Goal: Information Seeking & Learning: Learn about a topic

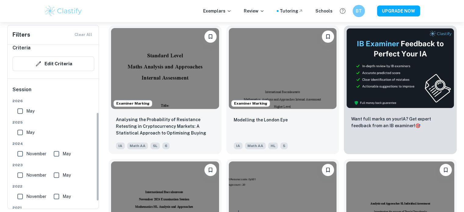
scroll to position [134, 0]
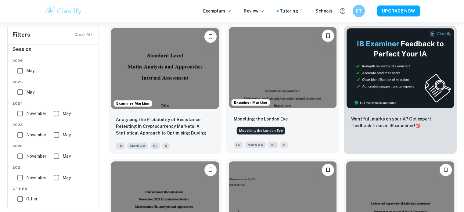
click at [262, 119] on p "Modelling the London Eye" at bounding box center [261, 119] width 54 height 7
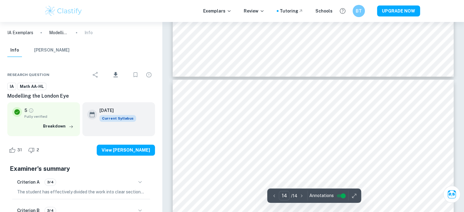
type input "13"
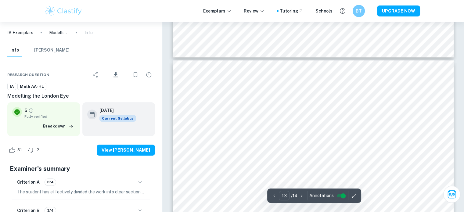
scroll to position [4903, 0]
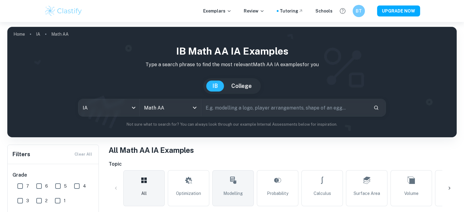
click at [243, 186] on link "Modelling" at bounding box center [232, 188] width 41 height 36
type input "Modelling"
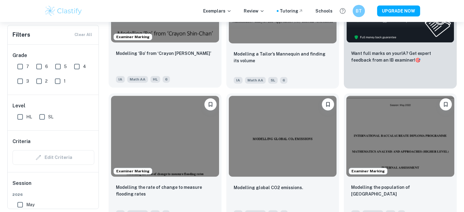
scroll to position [257, 0]
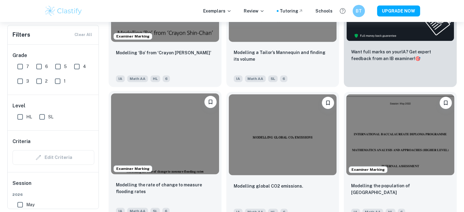
click at [181, 153] on img at bounding box center [165, 133] width 108 height 81
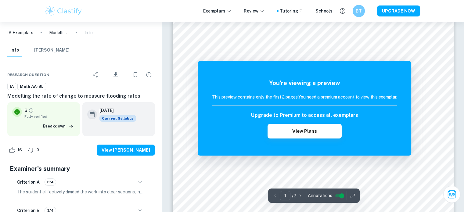
scroll to position [38, 0]
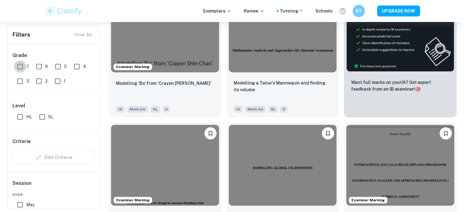
click at [20, 64] on input "7" at bounding box center [20, 66] width 12 height 12
checkbox input "true"
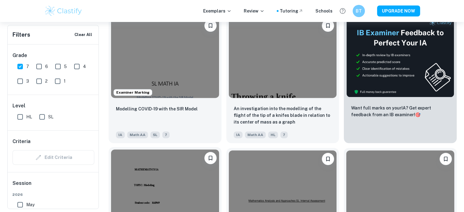
scroll to position [186, 0]
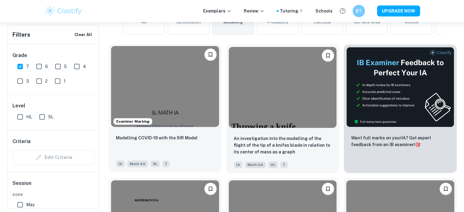
click at [181, 103] on img at bounding box center [165, 86] width 108 height 81
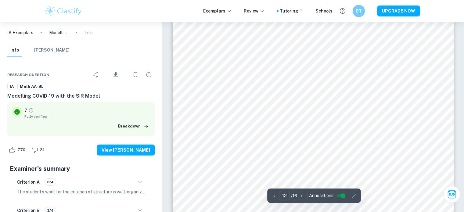
type input "11"
